Goal: Information Seeking & Learning: Check status

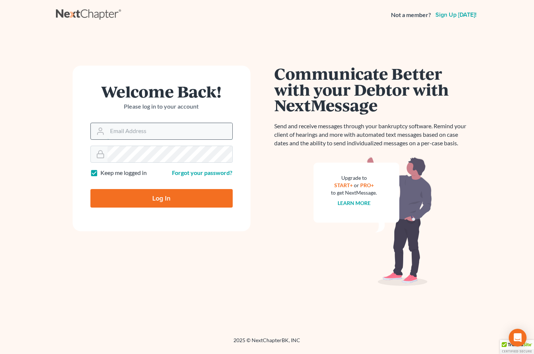
click at [123, 127] on input "Email Address" at bounding box center [169, 131] width 125 height 16
click at [132, 134] on input "Email Address" at bounding box center [169, 131] width 125 height 16
type input "[EMAIL_ADDRESS][DOMAIN_NAME]"
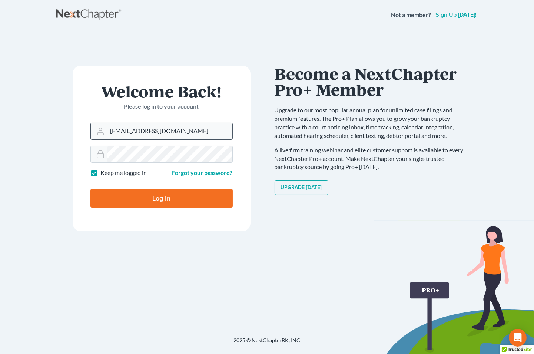
click at [90, 189] on input "Log In" at bounding box center [161, 198] width 142 height 19
type input "Thinking..."
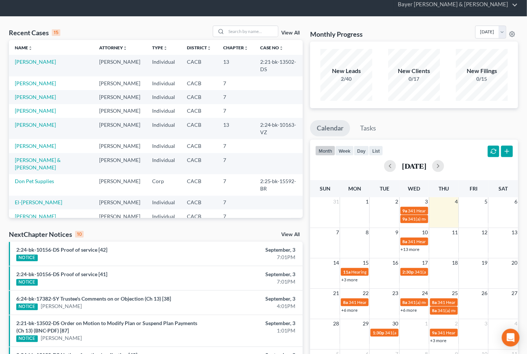
scroll to position [41, 0]
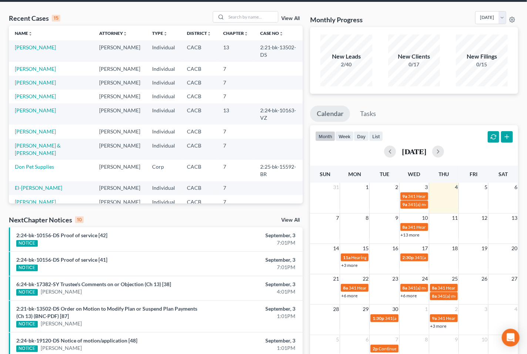
click at [107, 280] on div "6:24-bk-17382-SY Trustee's Comments on or Objection (Ch 13) [38] NOTICE Jekita …" at bounding box center [108, 287] width 191 height 15
click at [105, 281] on link "6:24-bk-17382-SY Trustee's Comments on or Objection (Ch 13) [38]" at bounding box center [93, 284] width 155 height 6
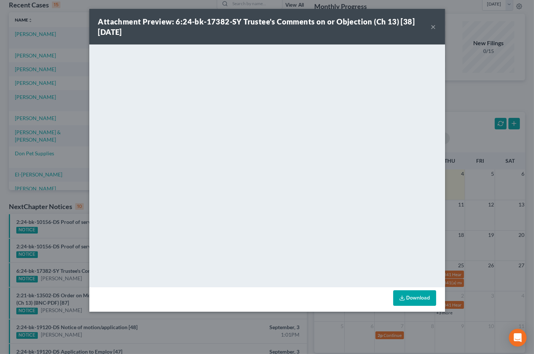
click at [428, 30] on div "Attachment Preview: 6:24-bk-17382-SY Trustee's Comments on or Objection (Ch 13)…" at bounding box center [264, 26] width 333 height 21
click at [434, 30] on button "×" at bounding box center [433, 26] width 5 height 9
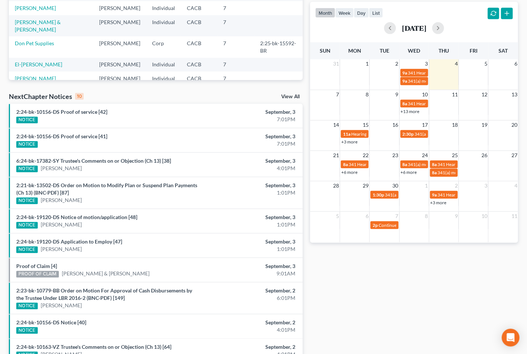
scroll to position [191, 0]
